Goal: Use online tool/utility: Utilize a website feature to perform a specific function

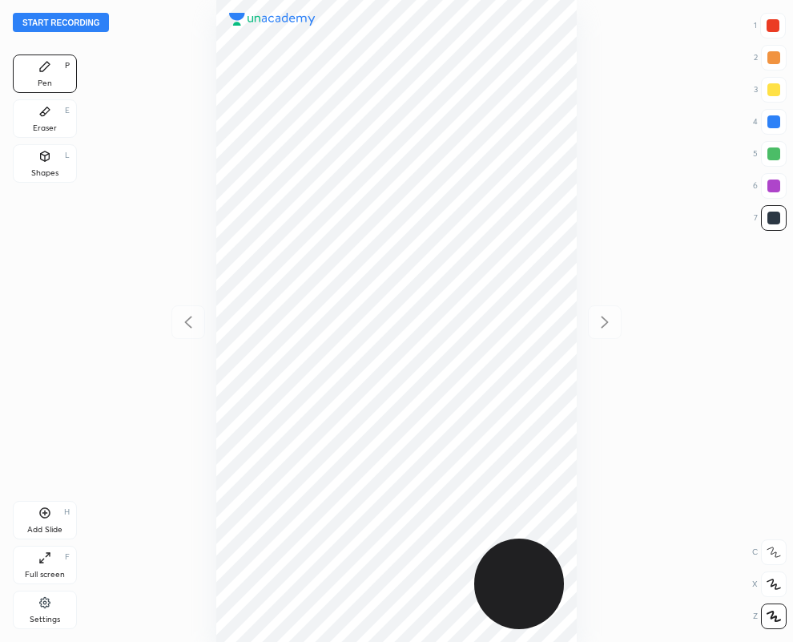
scroll to position [642, 537]
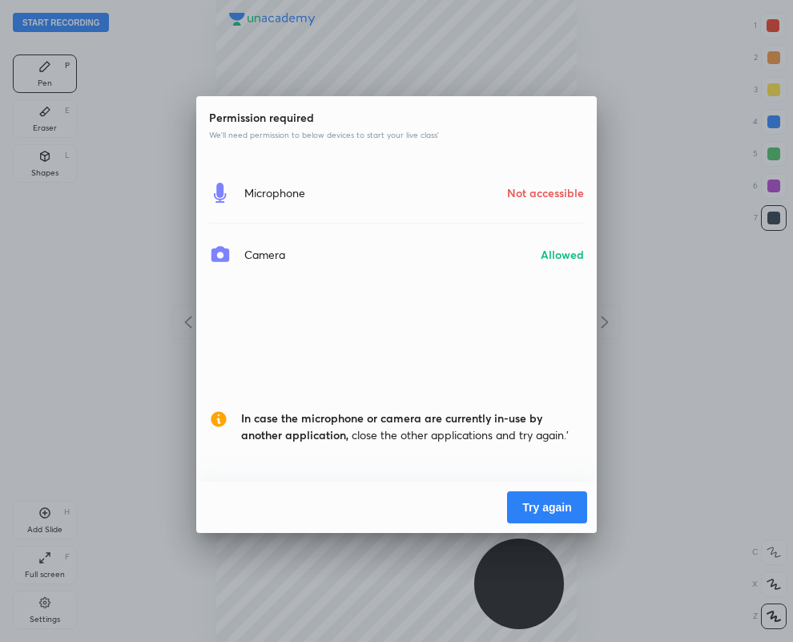
drag, startPoint x: 159, startPoint y: 630, endPoint x: 357, endPoint y: 54, distance: 609.0
click at [357, 54] on div "Permission required We’ll need permission to below devices to start your live c…" at bounding box center [396, 321] width 793 height 642
click at [536, 506] on button "Try again" at bounding box center [547, 507] width 80 height 32
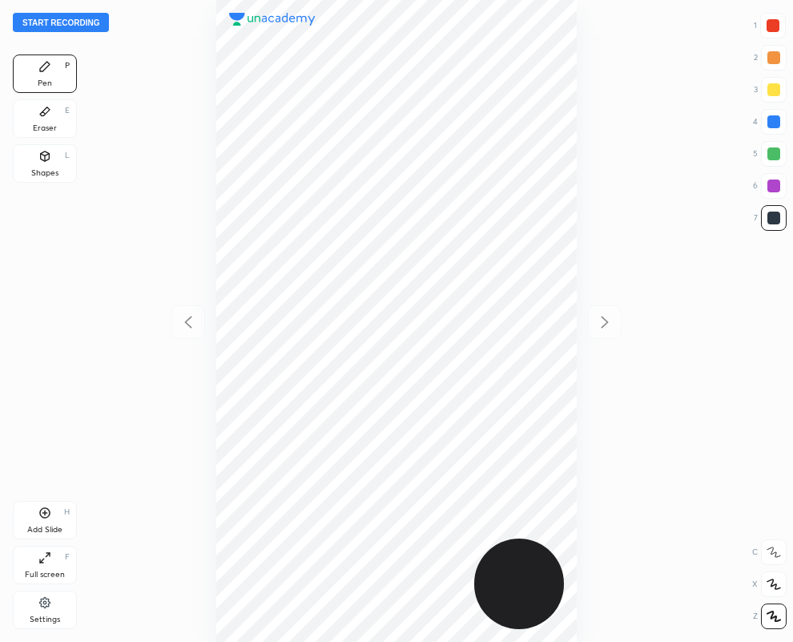
scroll to position [642, 537]
click at [50, 163] on div "Shapes L" at bounding box center [45, 163] width 64 height 38
drag, startPoint x: 773, startPoint y: 610, endPoint x: 606, endPoint y: 562, distance: 174.2
click at [773, 610] on icon at bounding box center [773, 616] width 12 height 12
drag, startPoint x: 49, startPoint y: 70, endPoint x: 791, endPoint y: 96, distance: 743.1
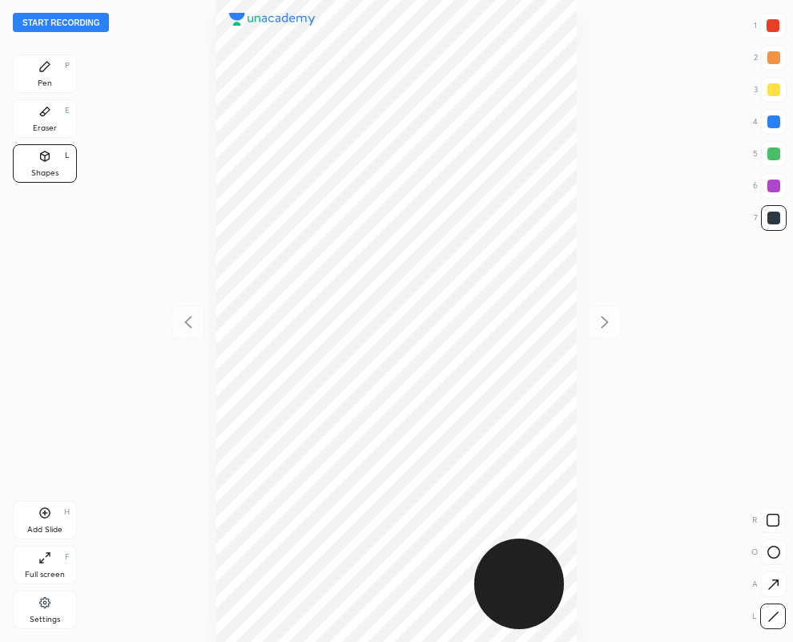
click at [56, 70] on div "Pen P" at bounding box center [45, 73] width 64 height 38
click at [770, 30] on div at bounding box center [773, 25] width 13 height 13
click at [767, 26] on div at bounding box center [773, 25] width 13 height 13
click at [777, 215] on div at bounding box center [773, 217] width 13 height 13
click at [774, 33] on div at bounding box center [773, 26] width 26 height 26
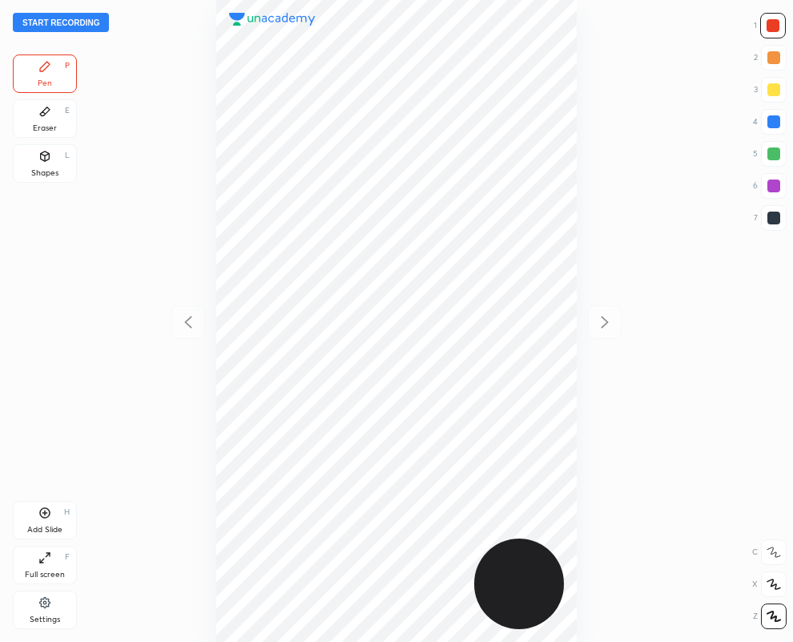
click at [777, 219] on div at bounding box center [773, 217] width 13 height 13
drag, startPoint x: 773, startPoint y: 219, endPoint x: 758, endPoint y: 225, distance: 16.5
click at [771, 221] on div at bounding box center [773, 217] width 13 height 13
click at [53, 118] on div "Eraser E" at bounding box center [45, 118] width 64 height 38
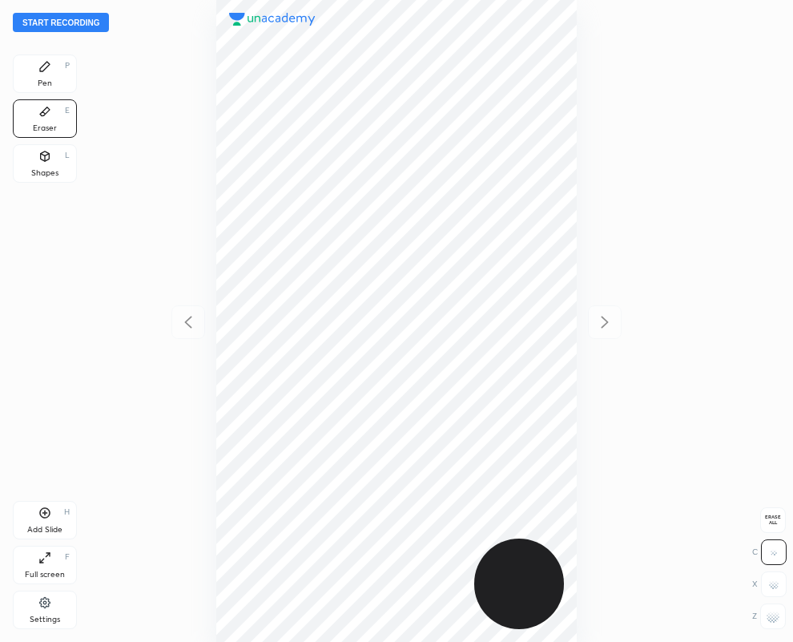
click at [49, 74] on div "Pen P" at bounding box center [45, 73] width 64 height 38
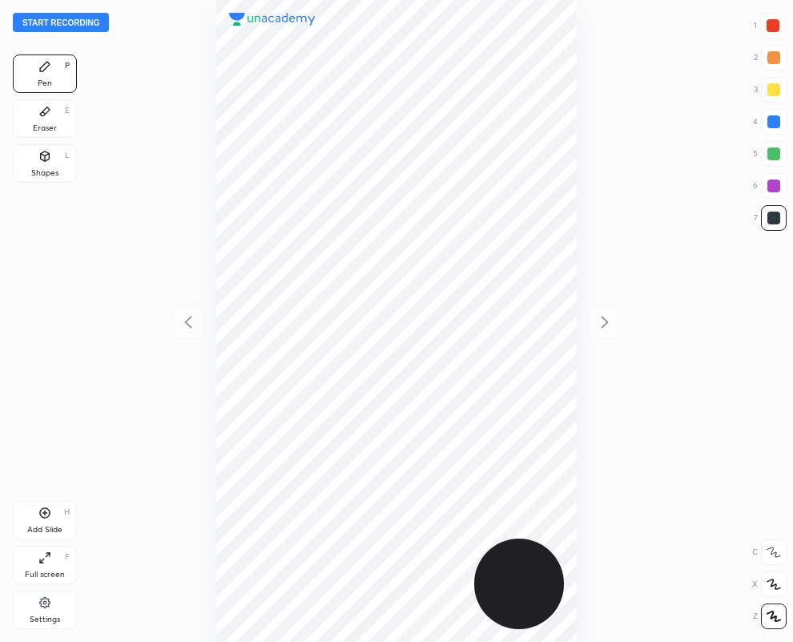
drag, startPoint x: 783, startPoint y: 115, endPoint x: 741, endPoint y: 120, distance: 42.8
click at [782, 116] on div at bounding box center [774, 122] width 26 height 26
drag, startPoint x: 53, startPoint y: 119, endPoint x: 160, endPoint y: 245, distance: 166.0
click at [52, 122] on div "Eraser E" at bounding box center [45, 118] width 64 height 38
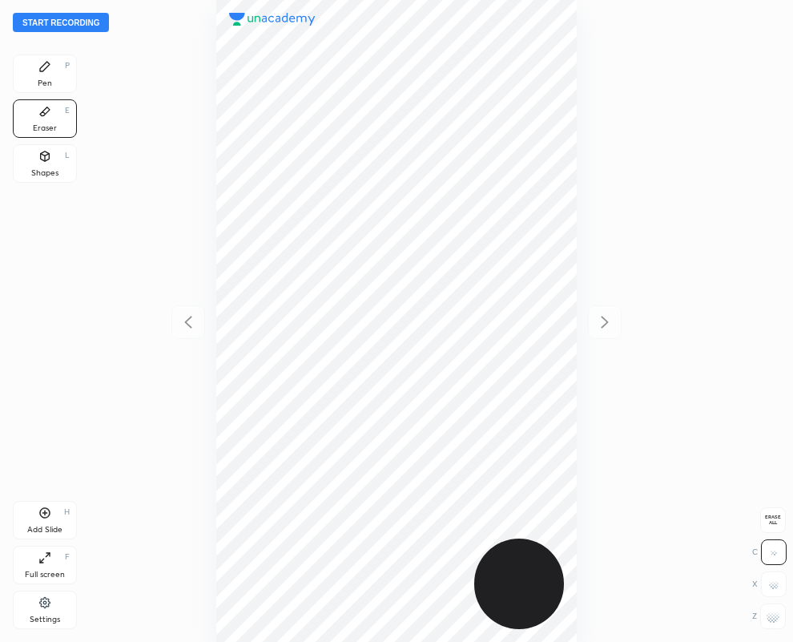
click at [48, 75] on div "Pen P" at bounding box center [45, 73] width 64 height 38
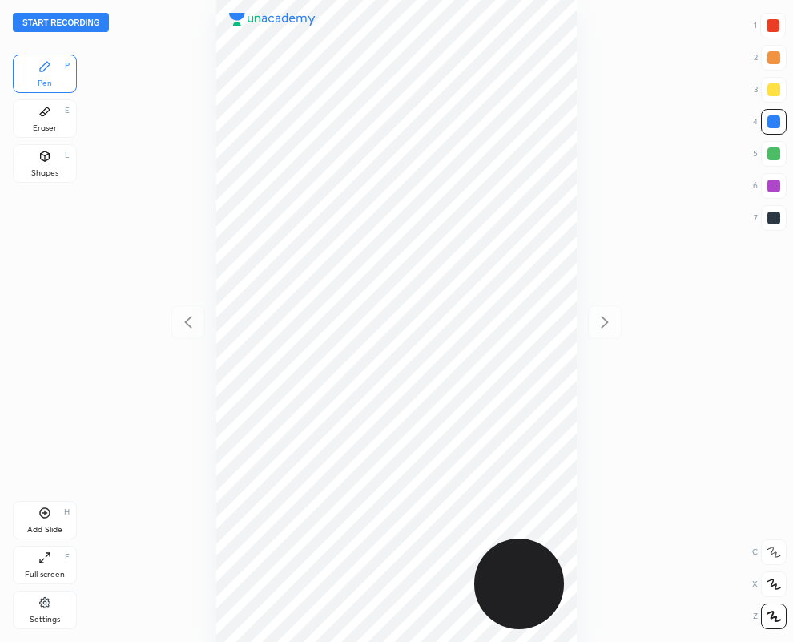
drag, startPoint x: 49, startPoint y: 120, endPoint x: 89, endPoint y: 247, distance: 132.8
click at [49, 120] on div "Eraser E" at bounding box center [45, 118] width 64 height 38
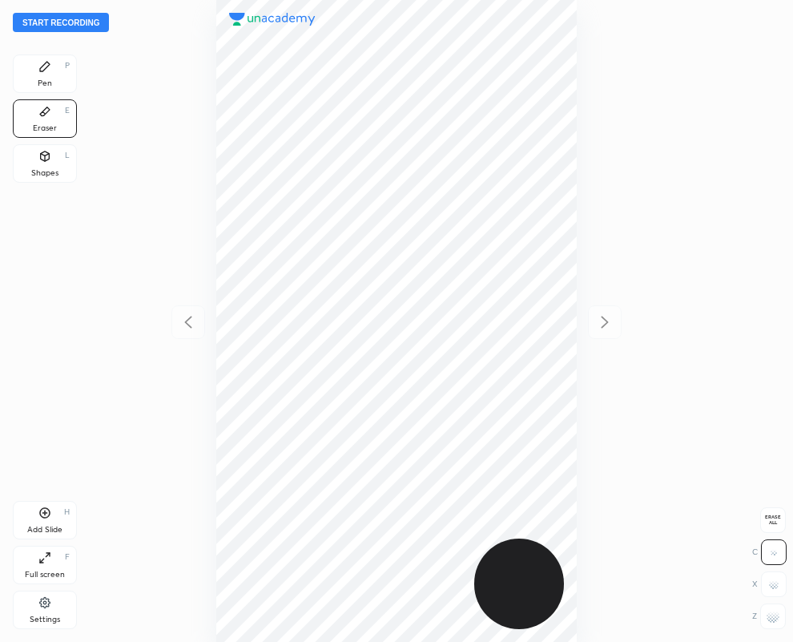
click at [41, 70] on icon at bounding box center [45, 67] width 10 height 10
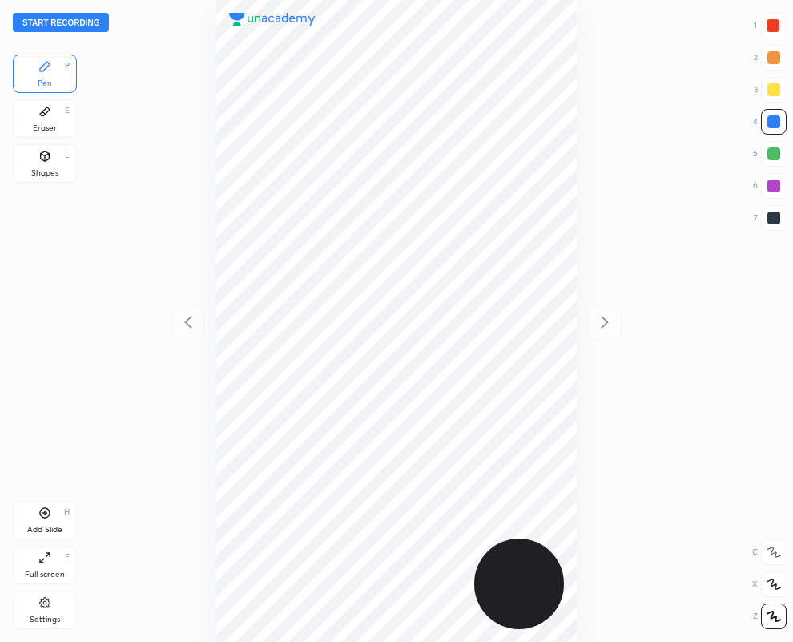
click at [771, 219] on div at bounding box center [773, 217] width 13 height 13
click at [775, 121] on div at bounding box center [773, 121] width 13 height 13
click at [778, 30] on div at bounding box center [773, 25] width 13 height 13
click at [782, 219] on div at bounding box center [774, 218] width 26 height 26
click at [775, 121] on div at bounding box center [773, 121] width 13 height 13
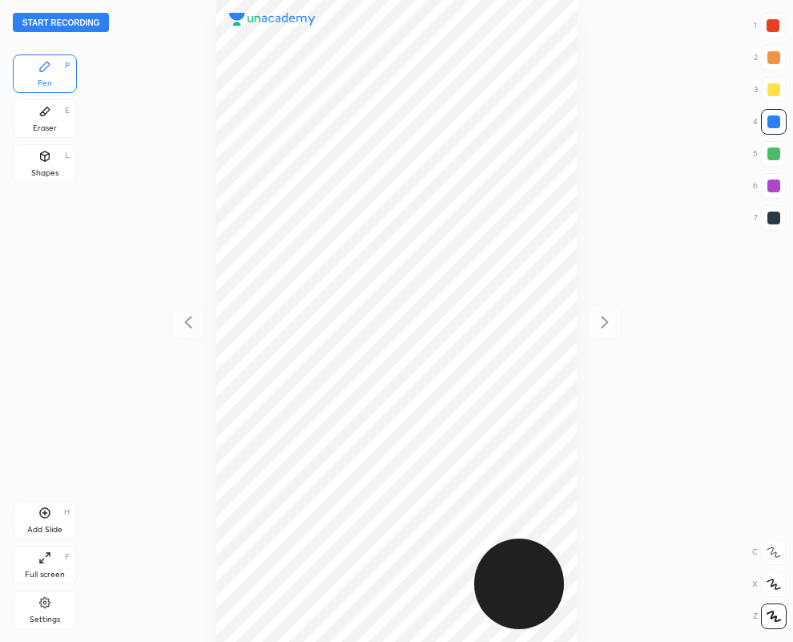
click at [774, 214] on div at bounding box center [773, 217] width 13 height 13
drag, startPoint x: 779, startPoint y: 210, endPoint x: 742, endPoint y: 230, distance: 42.6
click at [781, 208] on div at bounding box center [774, 218] width 26 height 26
click at [774, 122] on div at bounding box center [773, 121] width 13 height 13
click at [779, 25] on div at bounding box center [773, 26] width 26 height 26
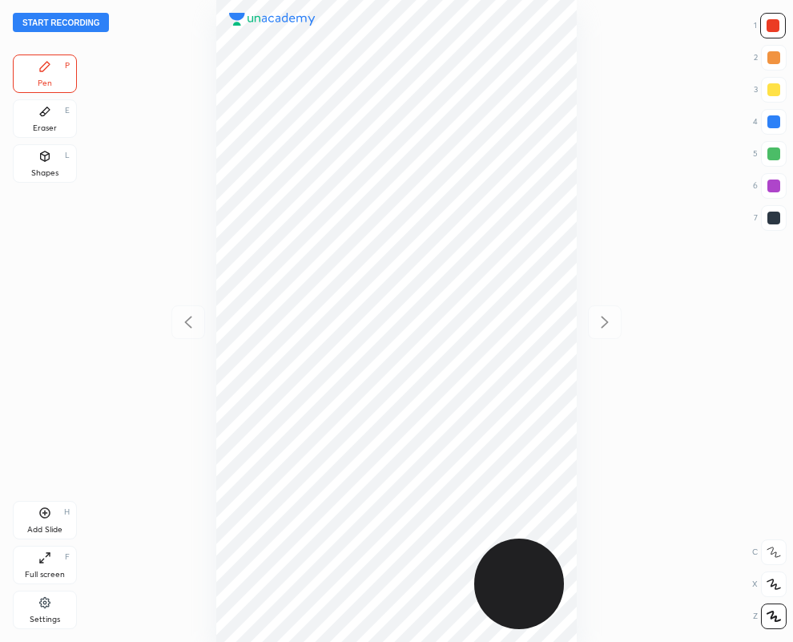
click at [777, 186] on div at bounding box center [773, 185] width 13 height 13
click at [63, 18] on button "Start recording" at bounding box center [61, 22] width 96 height 19
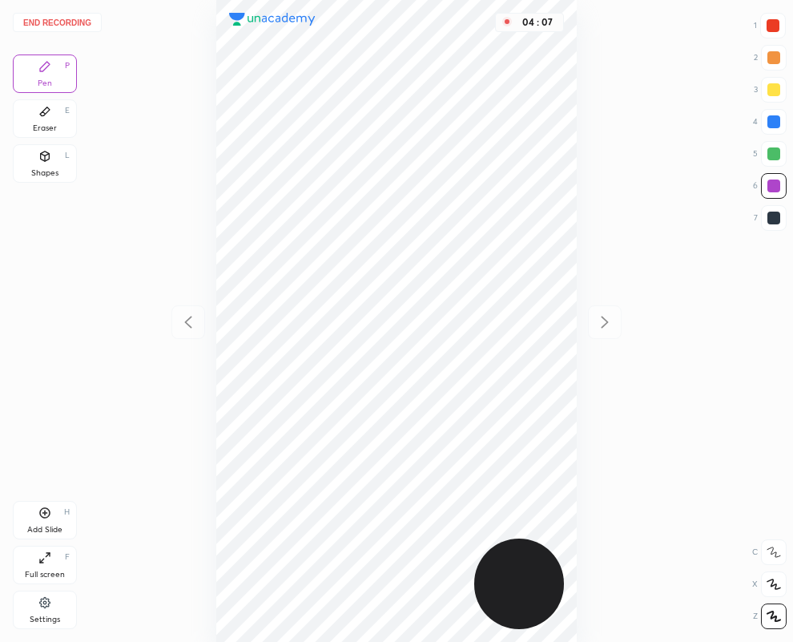
click at [72, 21] on button "End recording" at bounding box center [57, 22] width 89 height 19
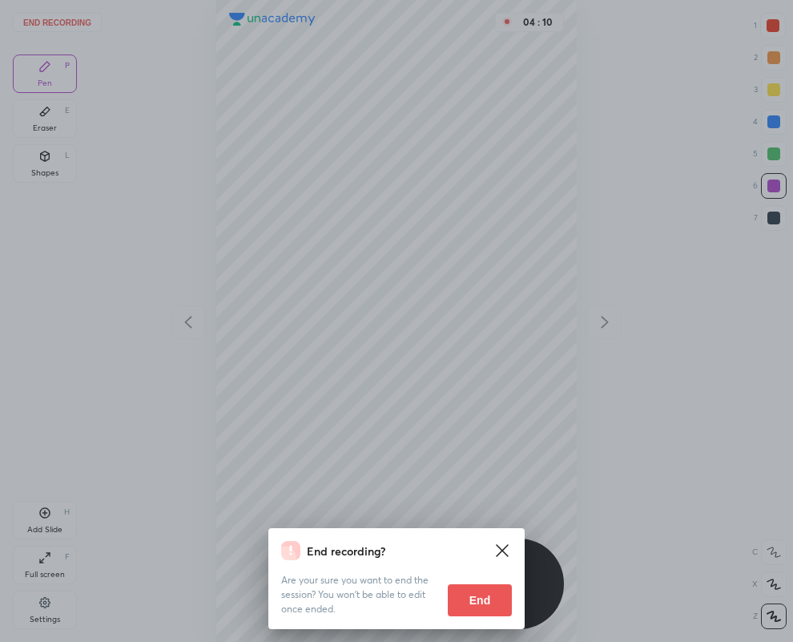
click at [480, 599] on button "End" at bounding box center [480, 600] width 64 height 32
